Goal: Task Accomplishment & Management: Manage account settings

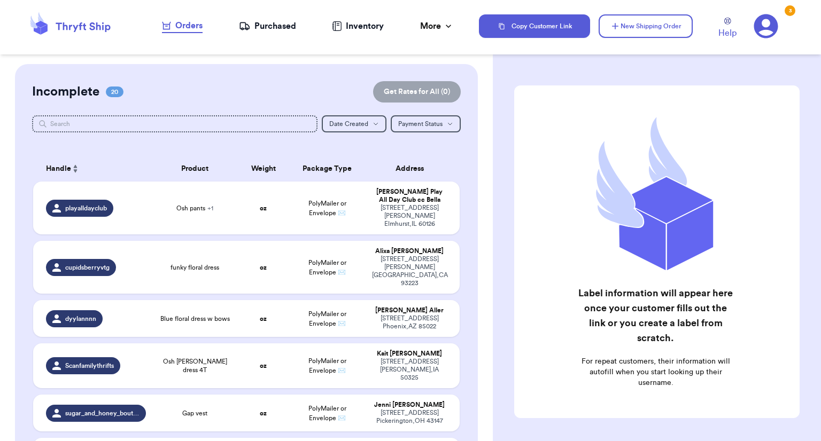
click at [182, 24] on div "Orders" at bounding box center [182, 25] width 41 height 13
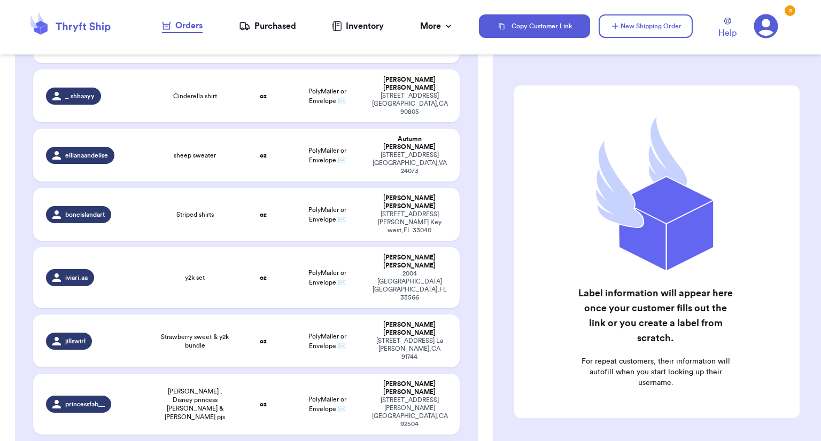
scroll to position [447, 0]
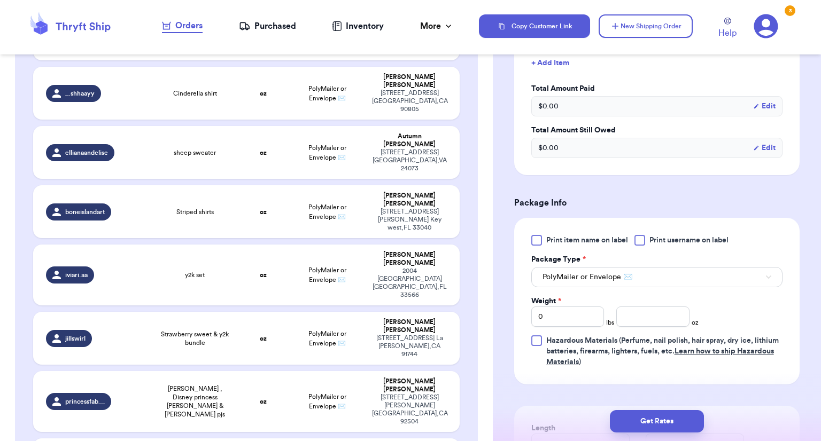
scroll to position [323, 0]
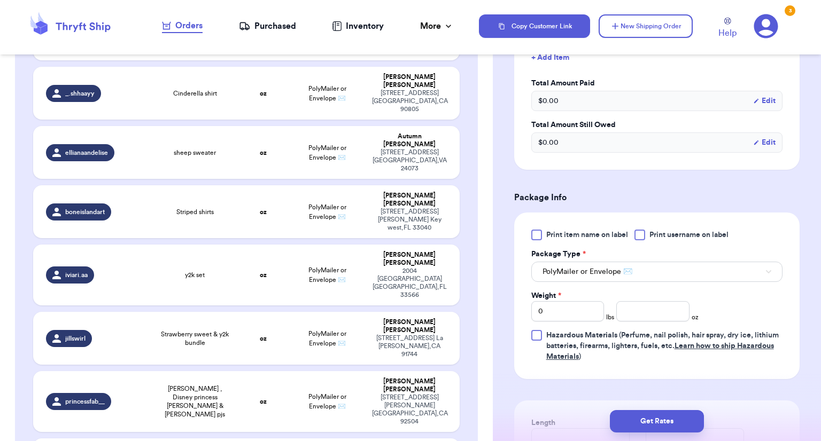
click at [549, 231] on span "Print item name on label" at bounding box center [587, 235] width 82 height 11
click at [0, 0] on input "Print item name on label" at bounding box center [0, 0] width 0 height 0
click at [585, 276] on span "PolyMailer or Envelope ✉️" at bounding box center [588, 272] width 90 height 11
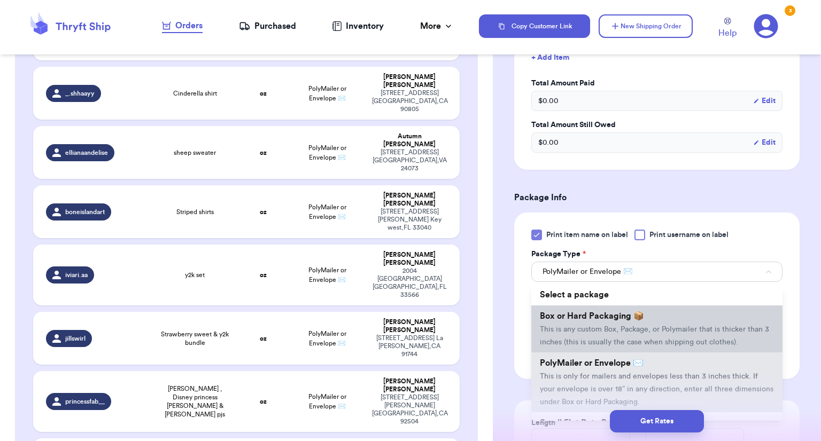
click at [629, 312] on span "Box or Hard Packaging 📦" at bounding box center [592, 316] width 104 height 9
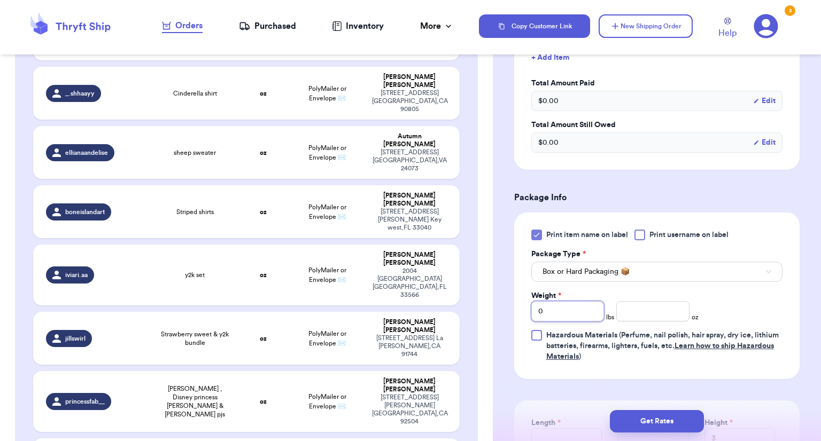
click at [577, 306] on input "0" at bounding box center [567, 311] width 73 height 20
type input "5"
type input "3.2"
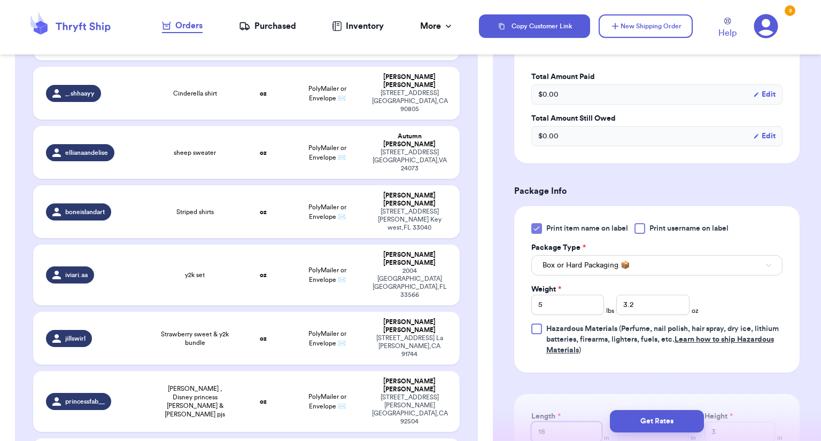
type input "18"
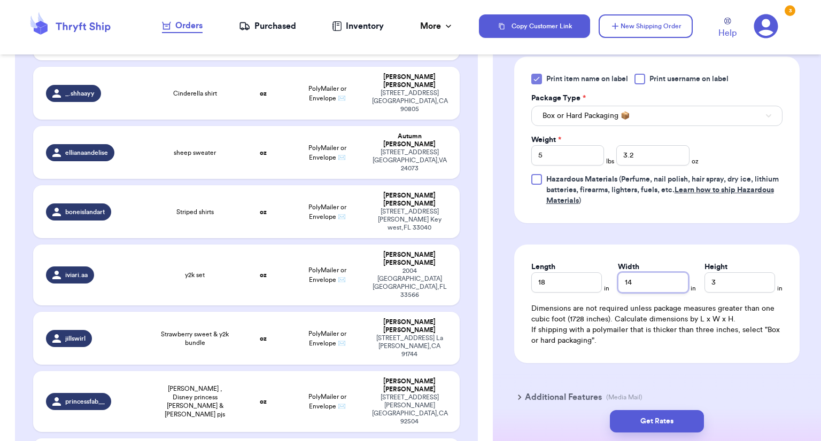
scroll to position [496, 0]
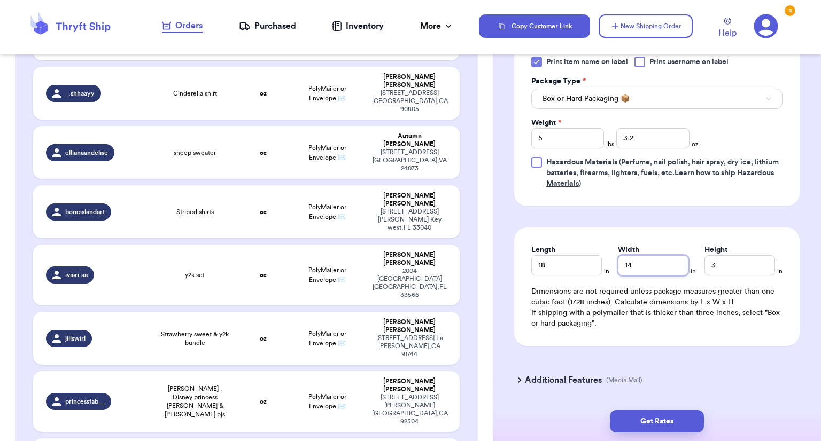
type input "14"
drag, startPoint x: 734, startPoint y: 264, endPoint x: 681, endPoint y: 416, distance: 160.9
click at [681, 416] on button "Get Rates" at bounding box center [657, 421] width 94 height 22
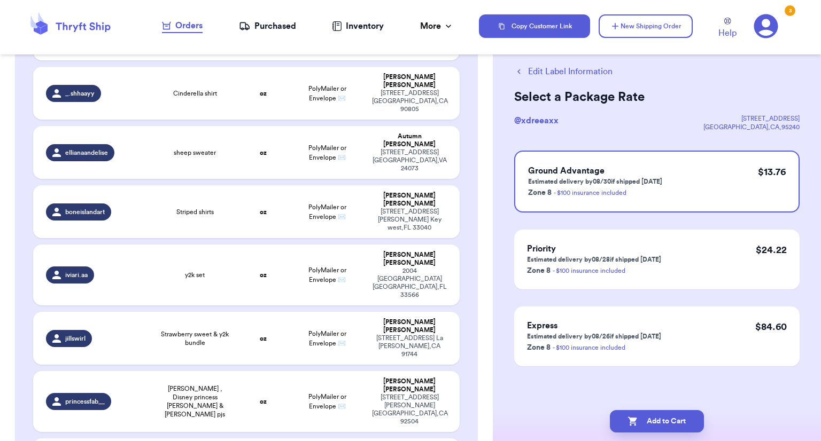
scroll to position [0, 0]
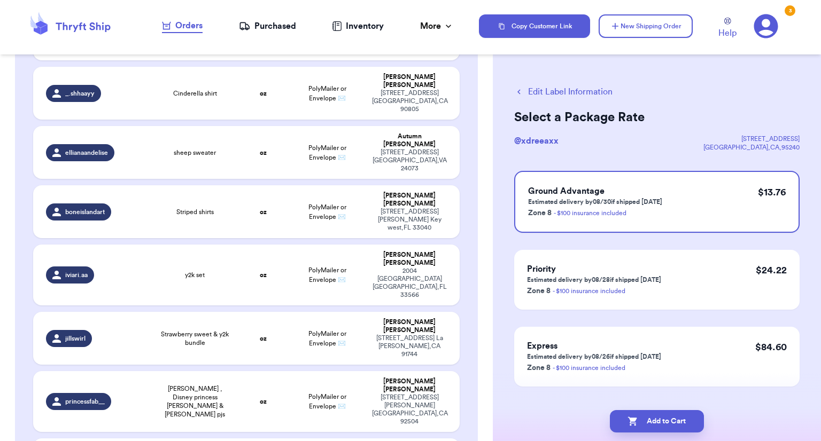
click at [681, 416] on button "Add to Cart" at bounding box center [657, 421] width 94 height 22
checkbox input "true"
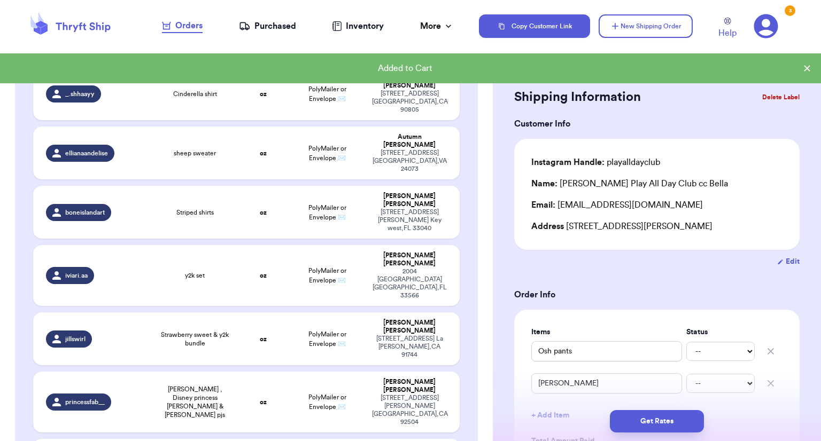
scroll to position [783, 0]
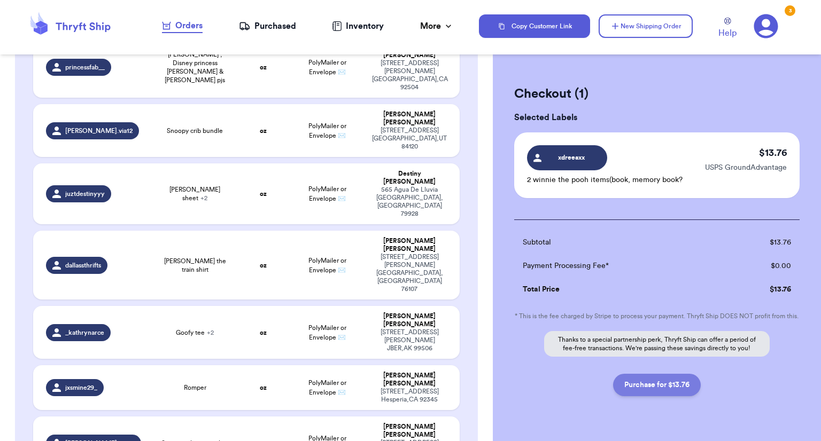
click at [625, 395] on button "Purchase for $13.76" at bounding box center [657, 385] width 88 height 22
click at [267, 29] on div "Purchased" at bounding box center [267, 26] width 57 height 13
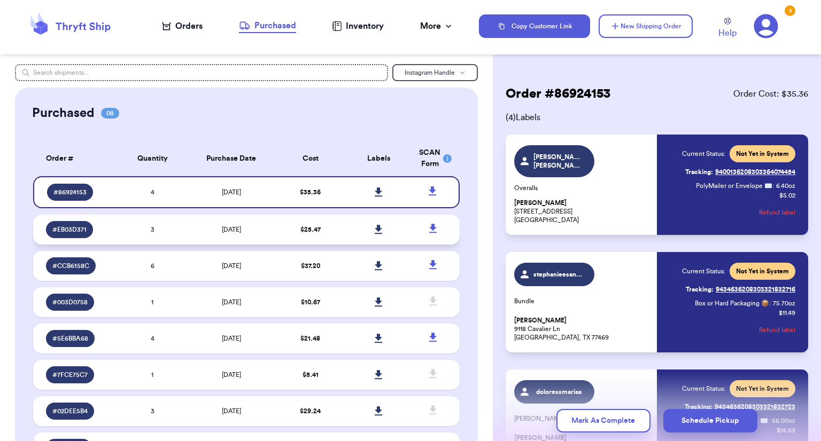
click at [335, 227] on td "$ 25.47" at bounding box center [310, 230] width 68 height 30
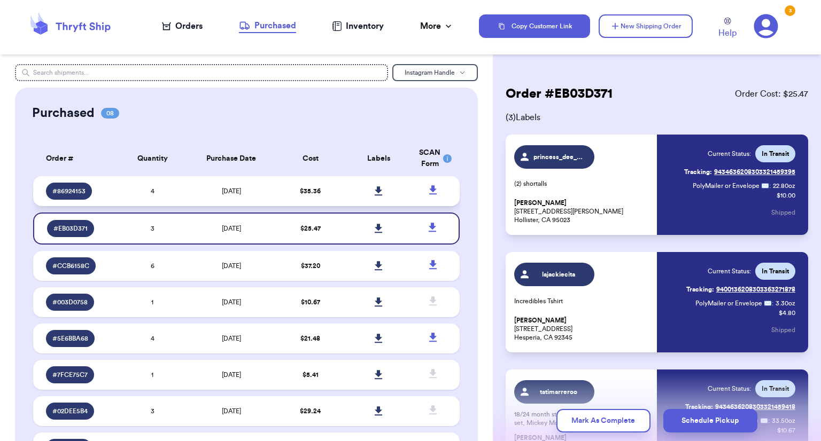
click at [335, 190] on td "$ 35.36" at bounding box center [310, 191] width 68 height 30
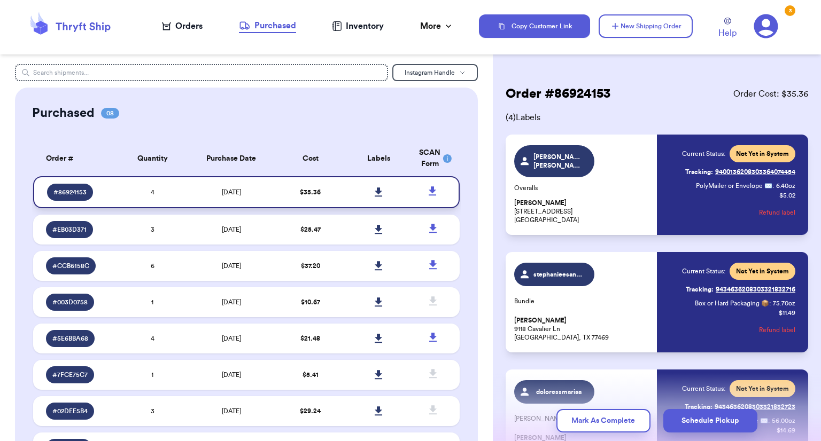
click at [375, 194] on icon at bounding box center [379, 193] width 8 height 10
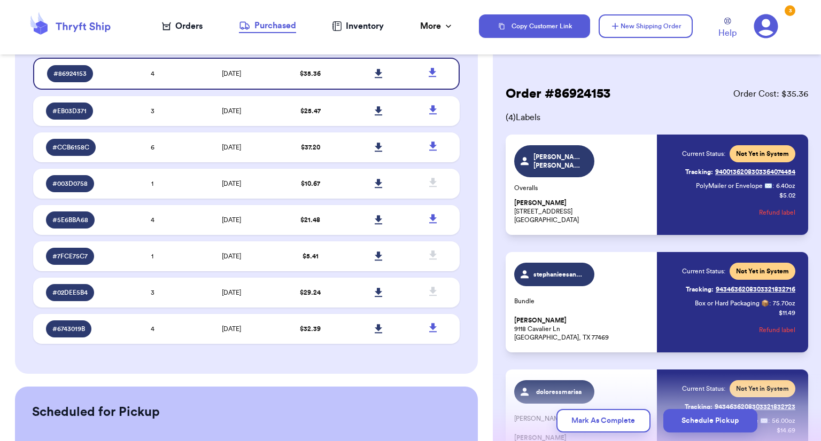
scroll to position [225, 0]
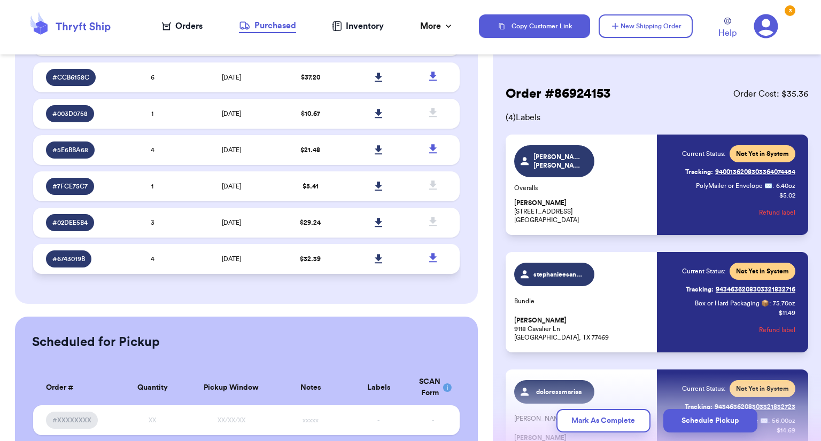
click at [354, 261] on td at bounding box center [378, 259] width 68 height 30
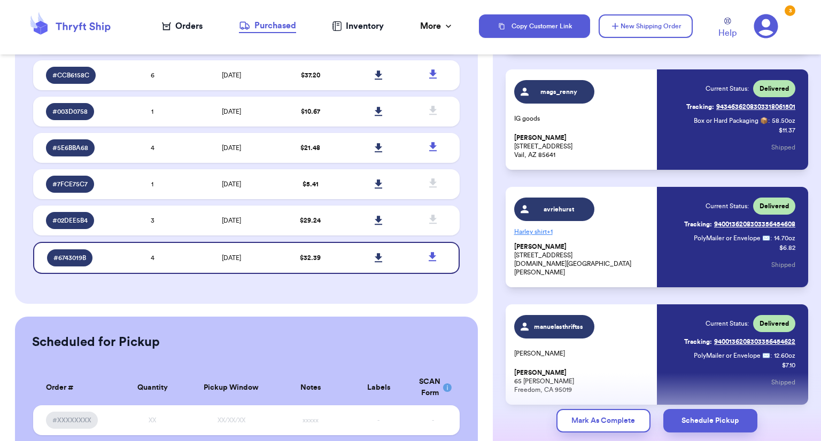
scroll to position [232, 0]
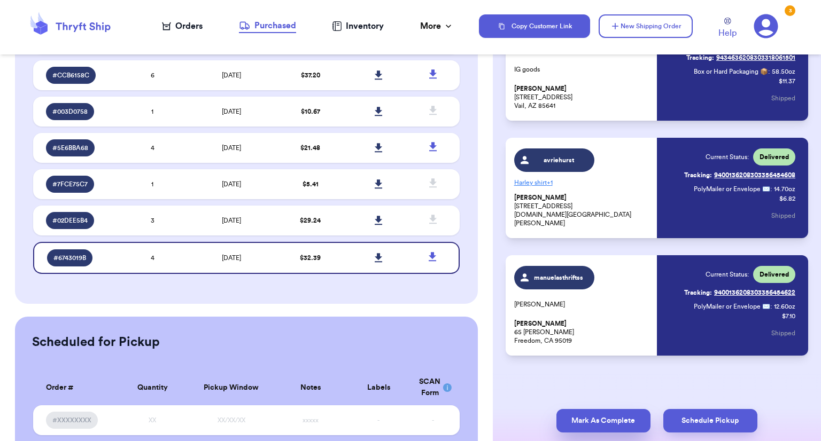
click at [583, 422] on button "Mark As Complete" at bounding box center [603, 421] width 94 height 24
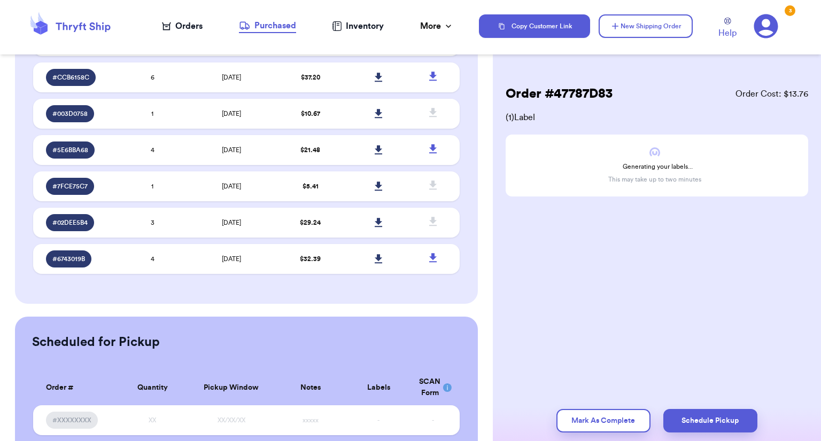
scroll to position [227, 0]
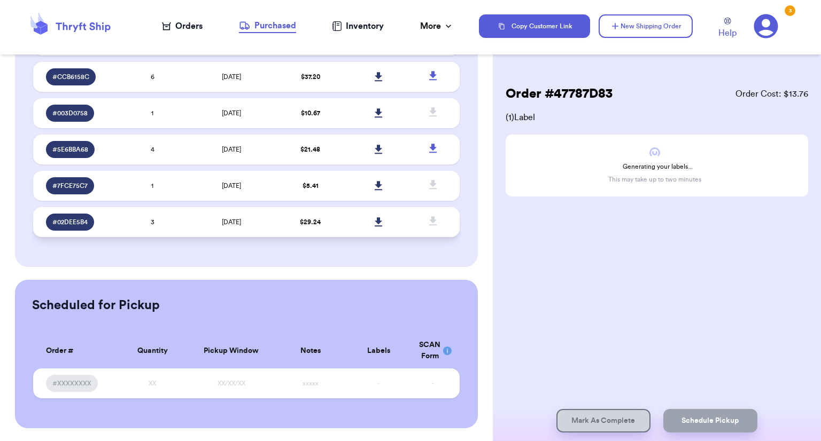
click at [323, 223] on td "$ 29.24" at bounding box center [310, 222] width 68 height 30
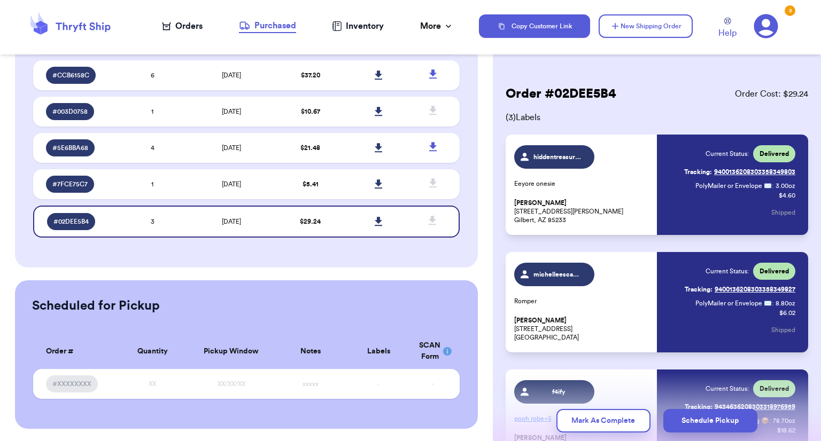
scroll to position [114, 0]
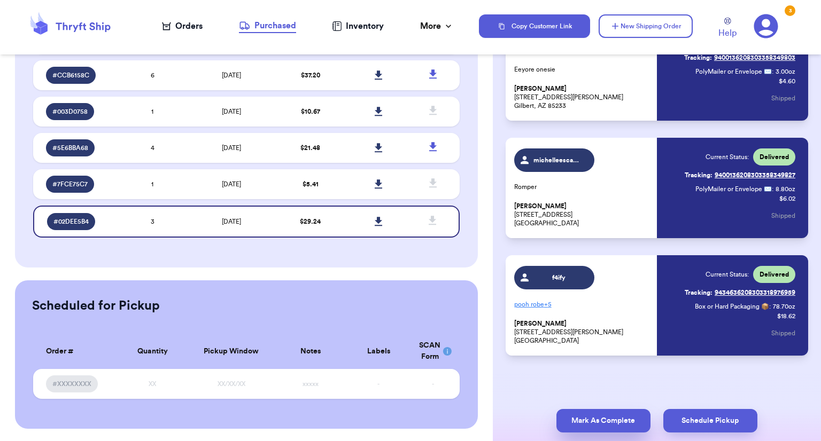
click at [629, 419] on button "Mark As Complete" at bounding box center [603, 421] width 94 height 24
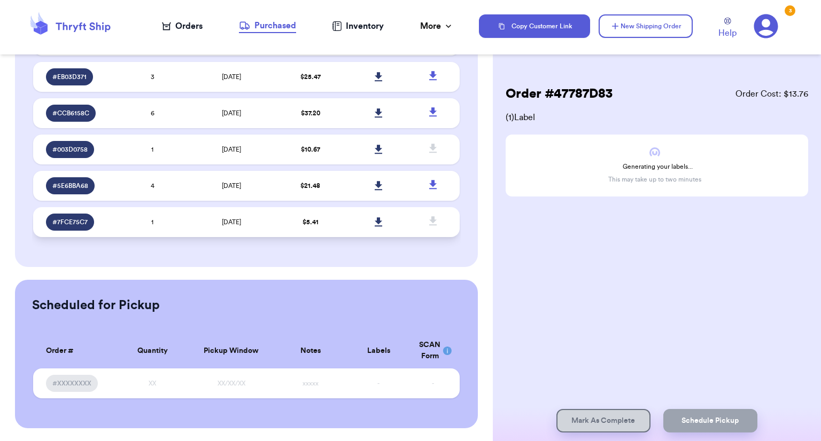
scroll to position [190, 0]
click at [337, 226] on td "$ 5.41" at bounding box center [310, 222] width 68 height 30
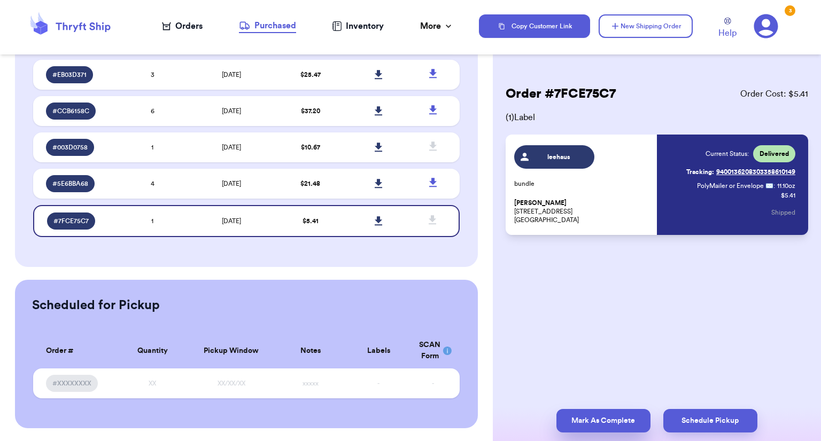
click at [578, 429] on button "Mark As Complete" at bounding box center [603, 421] width 94 height 24
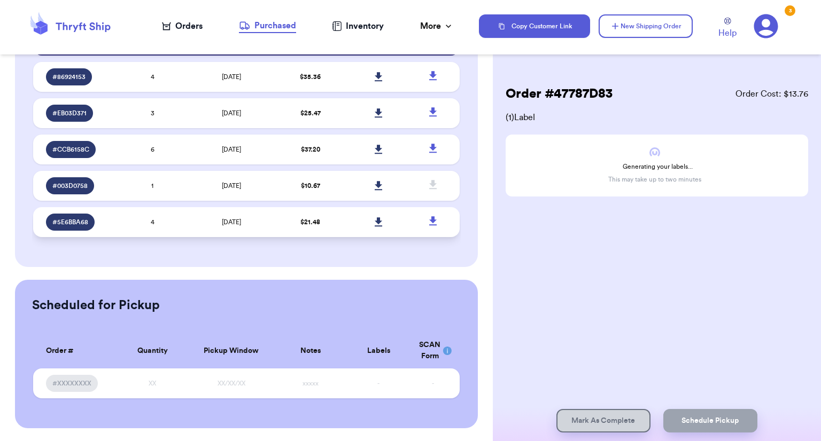
scroll to position [154, 0]
click at [323, 193] on td "$ 10.67" at bounding box center [310, 186] width 68 height 30
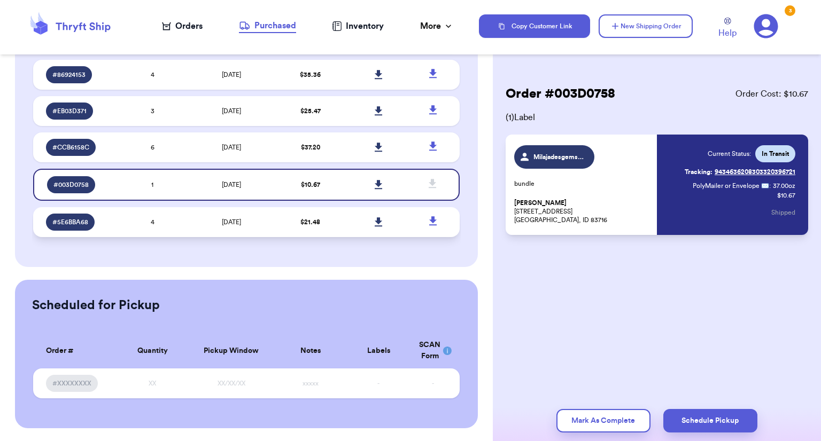
click at [276, 221] on td "$ 21.48" at bounding box center [310, 222] width 68 height 30
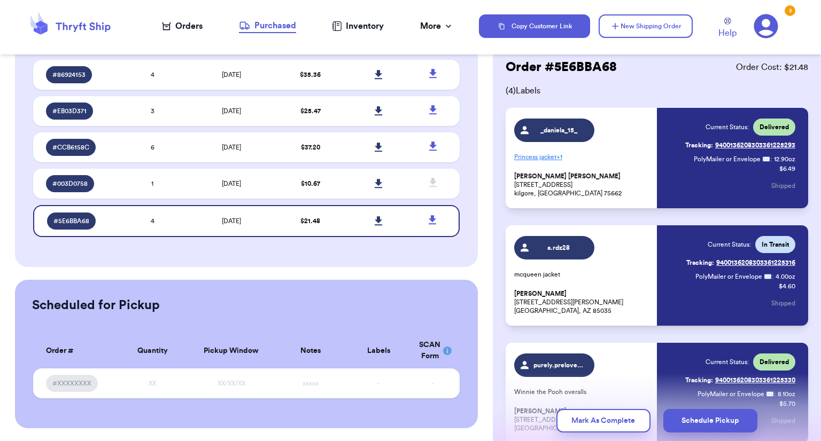
scroll to position [28, 0]
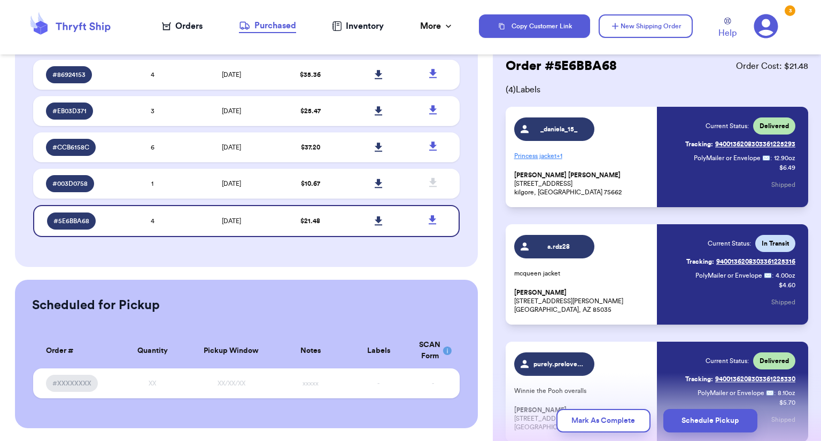
click at [744, 261] on link "Tracking: 9400136208303361225316" at bounding box center [740, 261] width 109 height 17
click at [336, 193] on td "$ 10.67" at bounding box center [310, 184] width 68 height 30
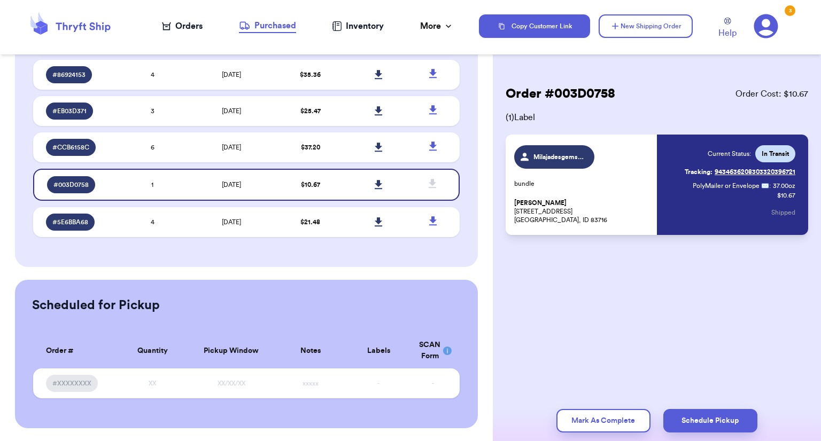
click at [739, 174] on link "Tracking: 9434636208303320396721" at bounding box center [740, 172] width 111 height 17
click at [224, 141] on td "[DATE]" at bounding box center [232, 148] width 90 height 30
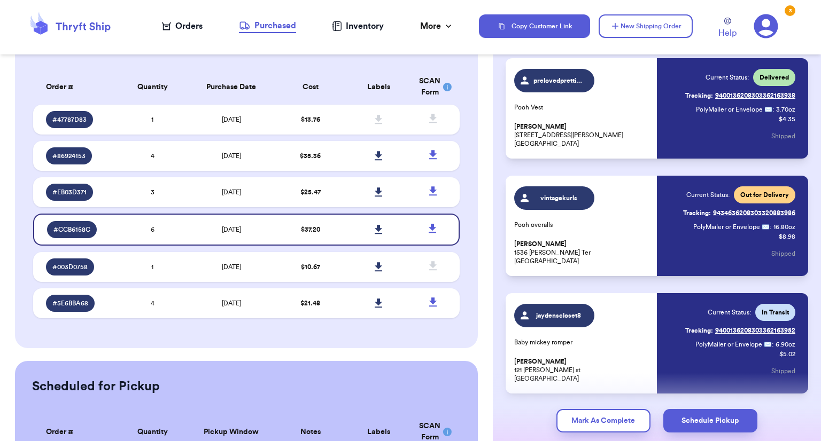
scroll to position [68, 0]
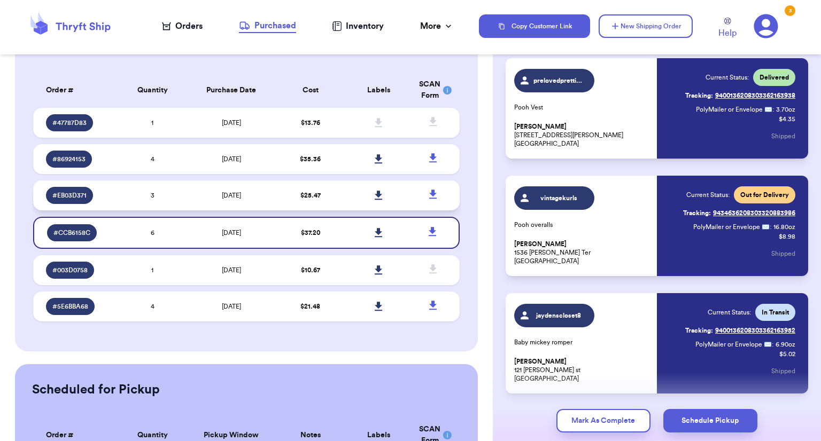
click at [311, 202] on td "$ 25.47" at bounding box center [310, 196] width 68 height 30
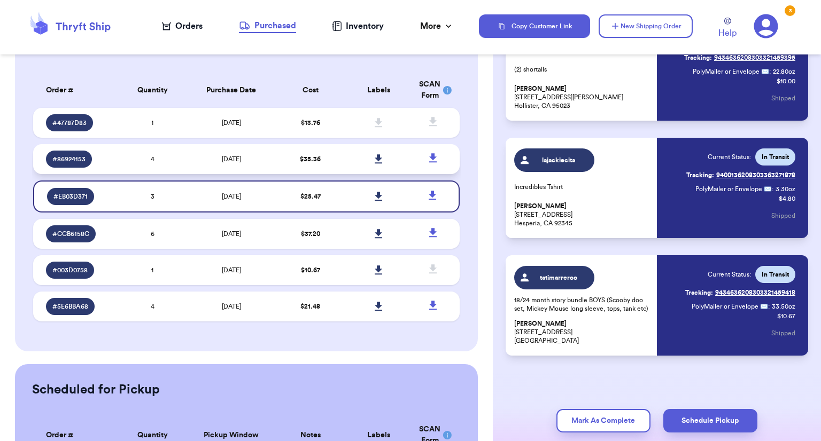
click at [307, 157] on span "$ 35.36" at bounding box center [310, 159] width 21 height 6
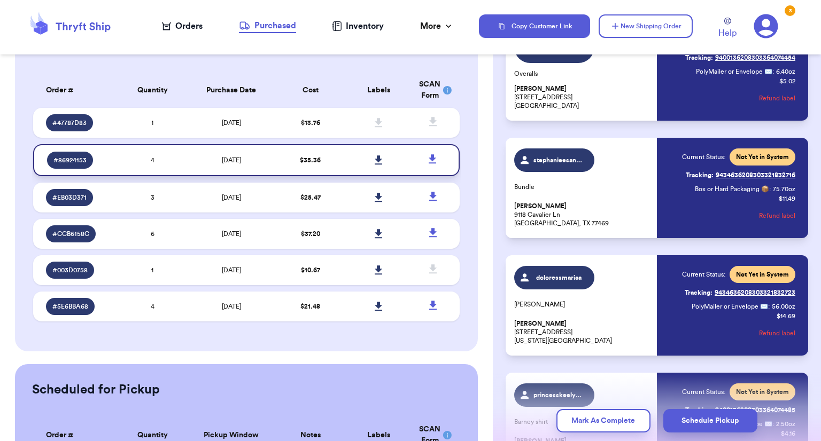
scroll to position [232, 0]
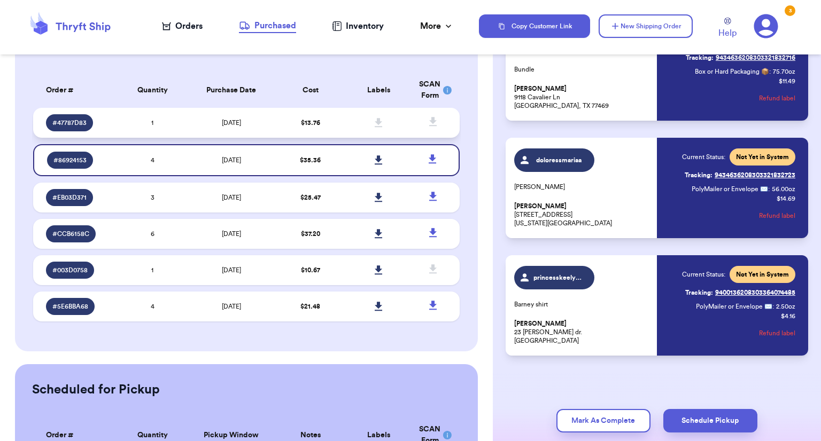
click at [376, 126] on span at bounding box center [379, 123] width 24 height 24
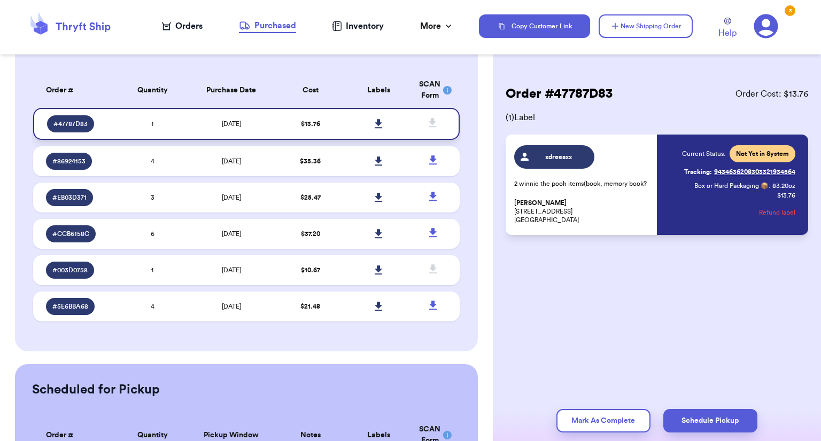
click at [375, 120] on icon at bounding box center [378, 123] width 7 height 9
